Goal: Contribute content: Add original content to the website for others to see

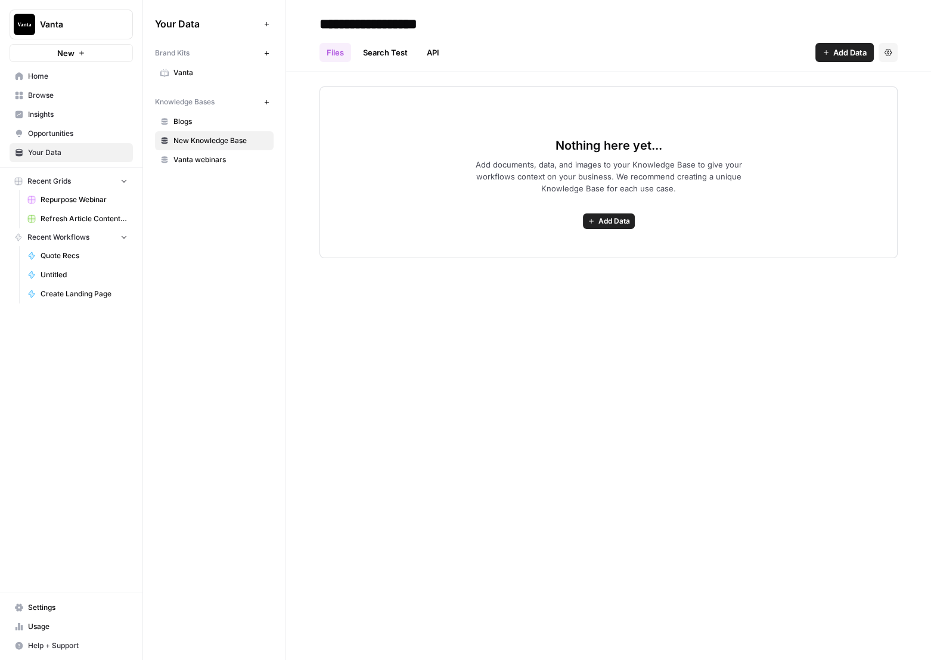
click at [779, 145] on div "Nothing here yet... Add documents, data, and images to your Knowledge Base to g…" at bounding box center [609, 172] width 578 height 172
click at [395, 51] on link "Search Test" at bounding box center [385, 52] width 59 height 19
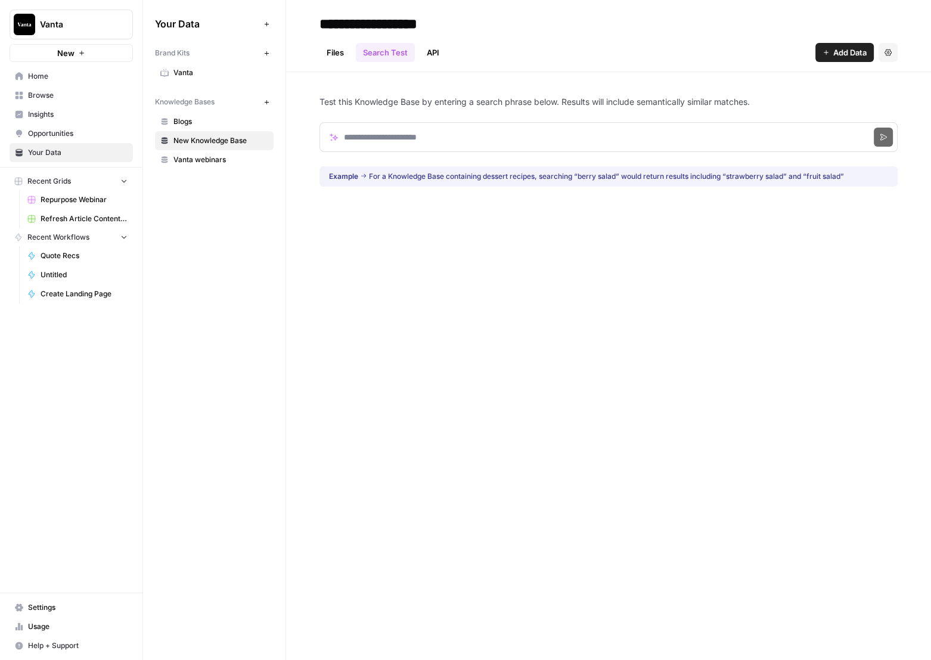
click at [347, 52] on link "Files" at bounding box center [336, 52] width 32 height 19
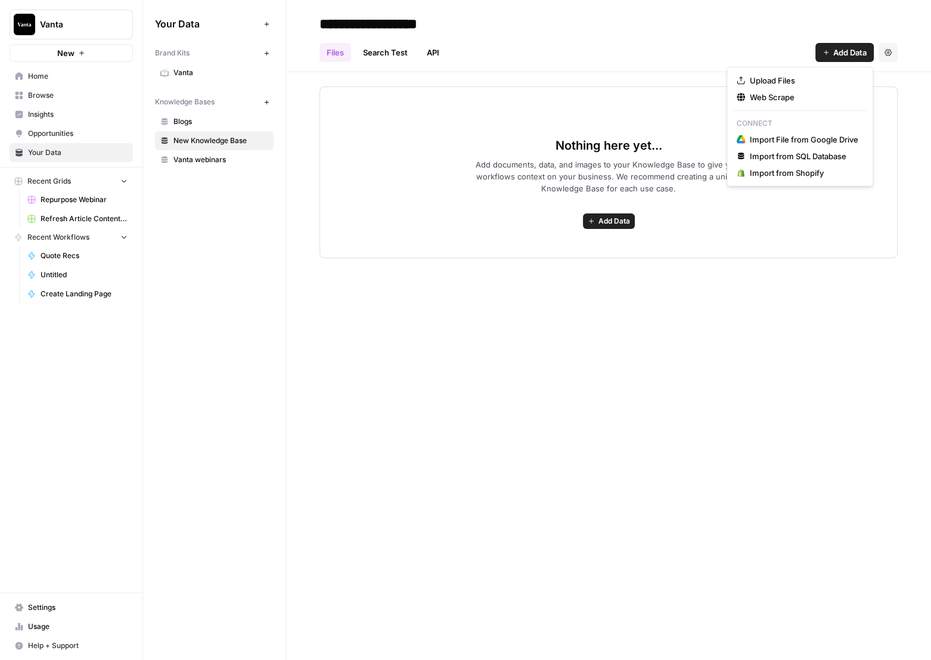
click at [824, 56] on button "Add Data" at bounding box center [845, 52] width 58 height 19
click at [799, 137] on span "Import File from Google Drive" at bounding box center [804, 140] width 109 height 12
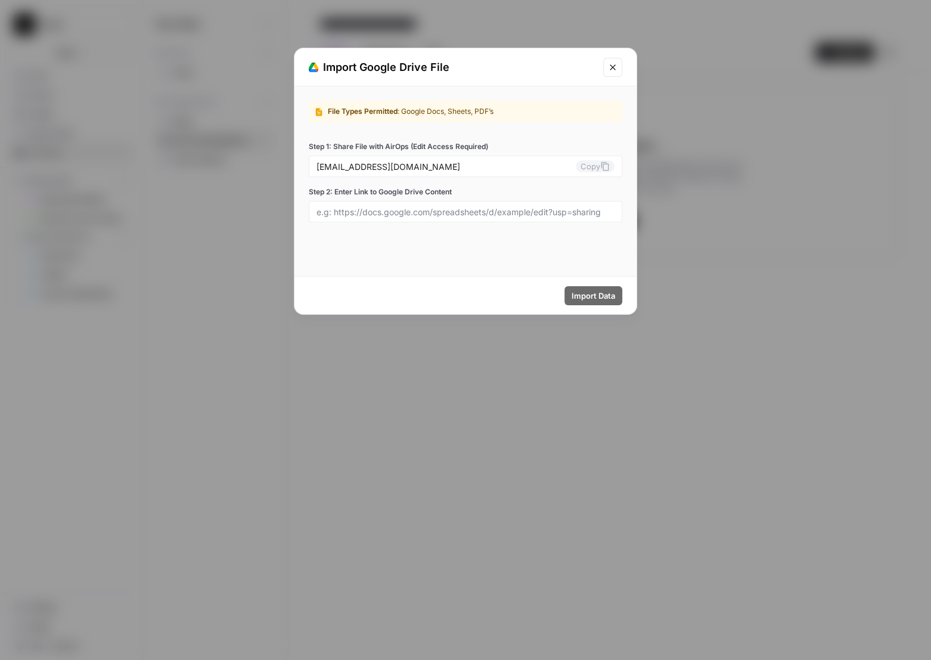
click at [609, 67] on icon "Close modal" at bounding box center [613, 68] width 10 height 10
